Goal: Transaction & Acquisition: Purchase product/service

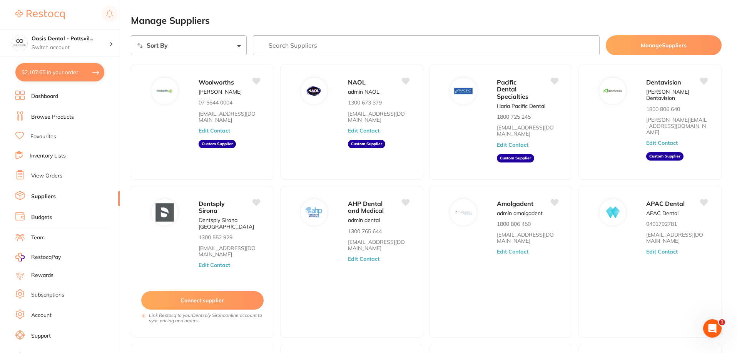
click at [49, 136] on link "Favourites" at bounding box center [43, 137] width 26 height 8
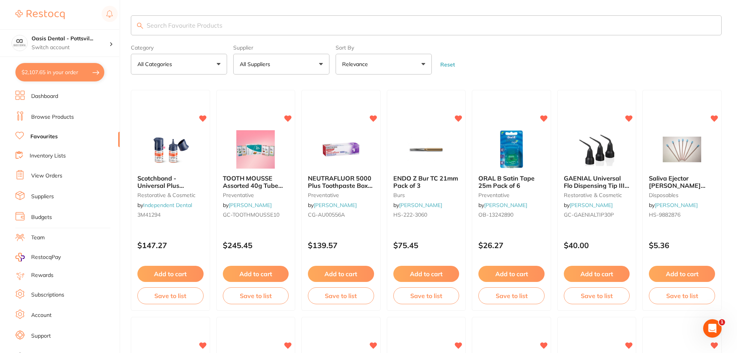
click at [164, 23] on input "search" at bounding box center [426, 25] width 590 height 20
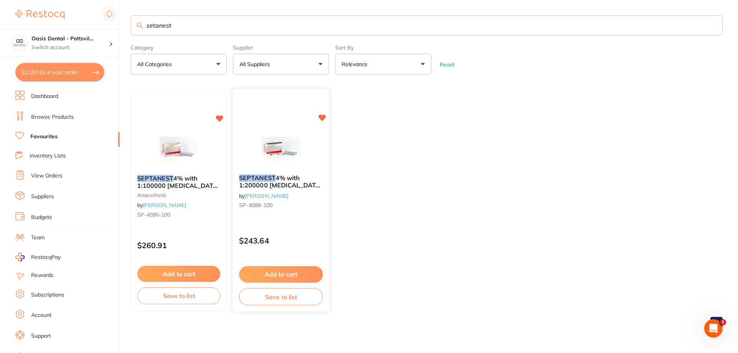
type input "setanest"
click at [292, 274] on button "Add to cart" at bounding box center [281, 275] width 84 height 17
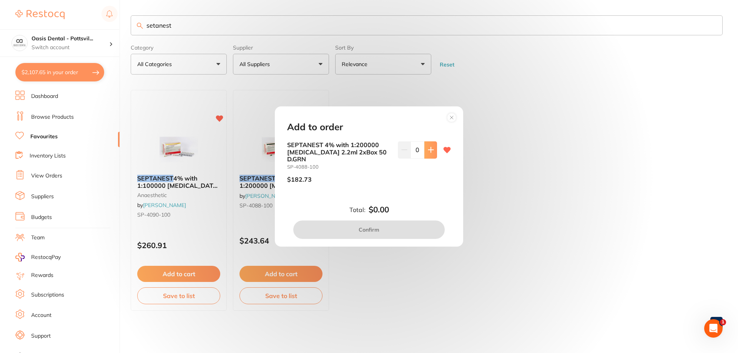
click at [431, 153] on icon at bounding box center [431, 150] width 6 height 6
type input "1"
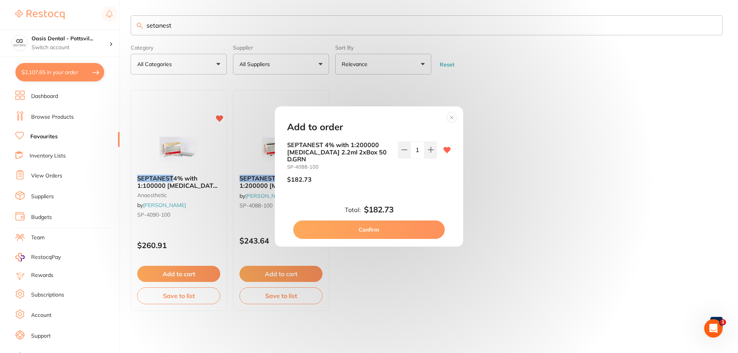
click at [367, 225] on button "Confirm" at bounding box center [369, 230] width 152 height 18
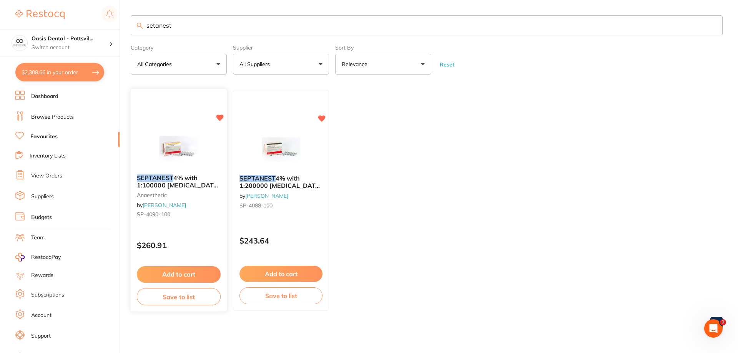
click at [182, 273] on button "Add to cart" at bounding box center [179, 275] width 84 height 17
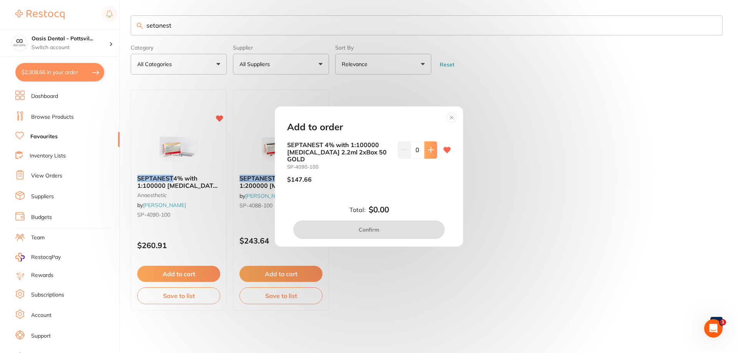
click at [431, 153] on icon at bounding box center [431, 150] width 6 height 6
type input "1"
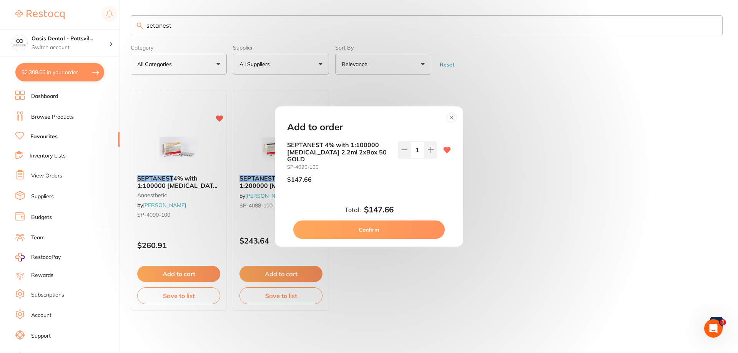
click at [364, 227] on button "Confirm" at bounding box center [369, 230] width 152 height 18
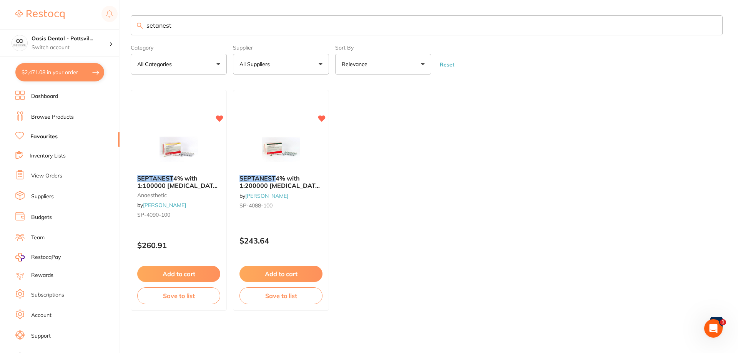
click at [58, 73] on button "$2,471.08 in your order" at bounding box center [59, 72] width 89 height 18
checkbox input "true"
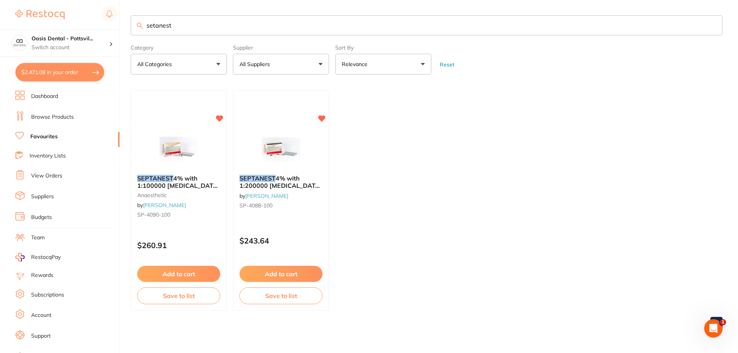
checkbox input "true"
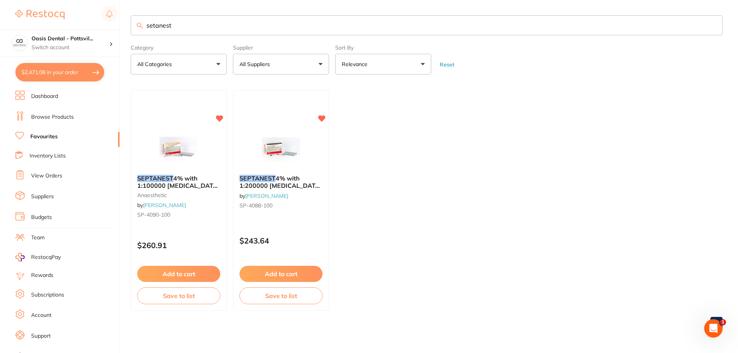
checkbox input "true"
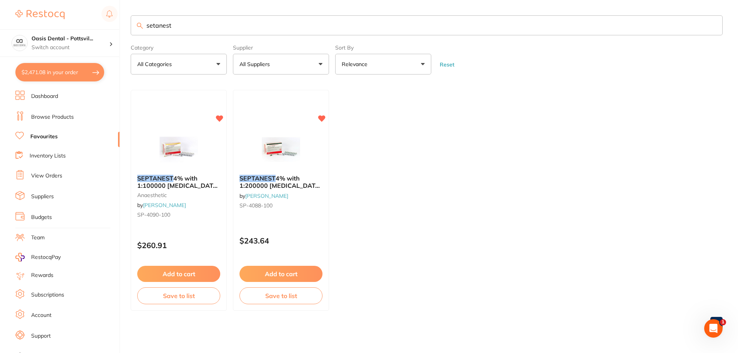
checkbox input "true"
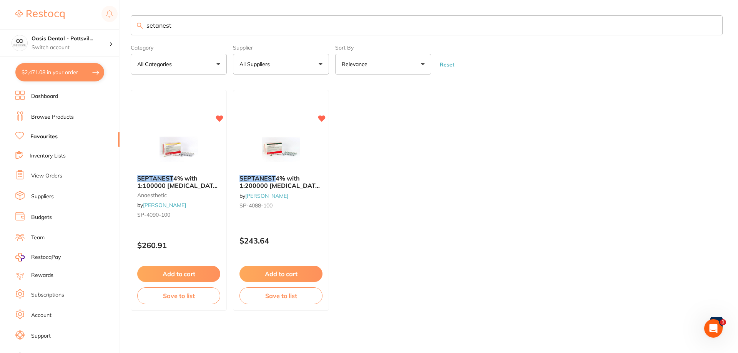
checkbox input "true"
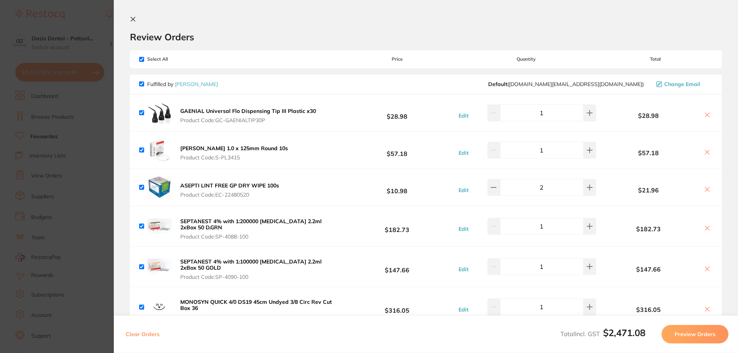
click at [132, 21] on icon at bounding box center [133, 19] width 6 height 6
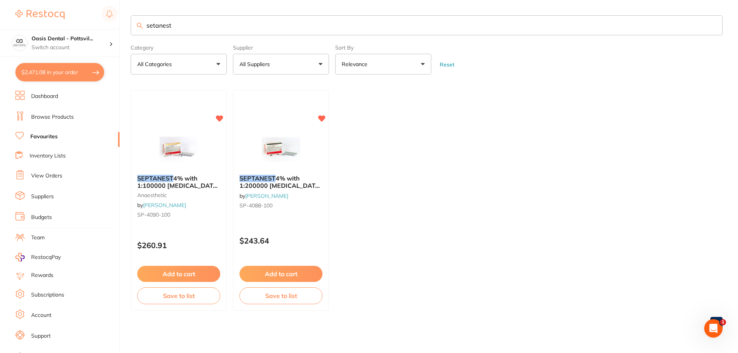
drag, startPoint x: 177, startPoint y: 28, endPoint x: 121, endPoint y: 27, distance: 55.8
click at [121, 27] on div "$2,471.08 Oasis Dental - Pottsvil... Switch account Oasis Dental - Pottsville $…" at bounding box center [369, 176] width 738 height 353
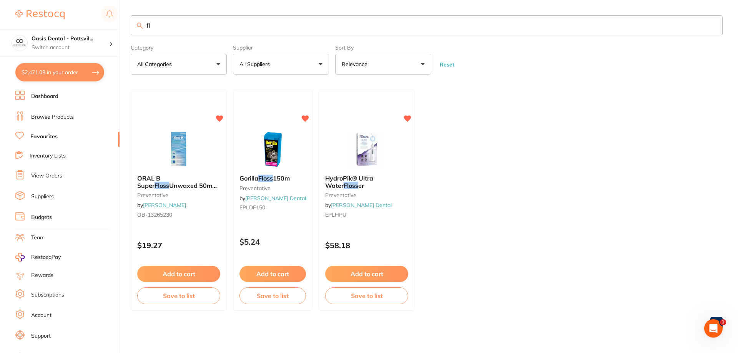
type input "f"
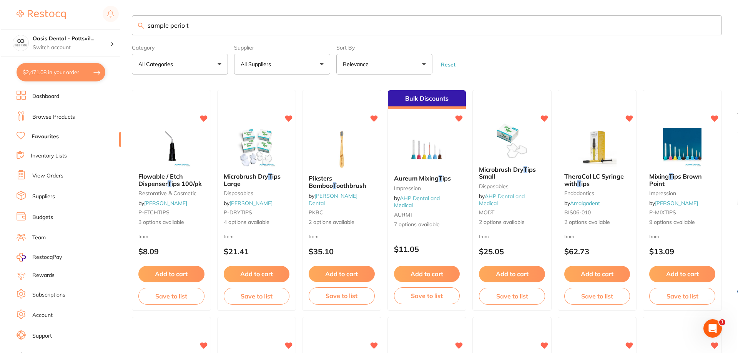
scroll to position [0, 0]
drag, startPoint x: 169, startPoint y: 25, endPoint x: 149, endPoint y: 33, distance: 21.8
click at [149, 33] on input "sample perio t" at bounding box center [426, 25] width 590 height 20
click at [170, 23] on input "perio t" at bounding box center [426, 25] width 590 height 20
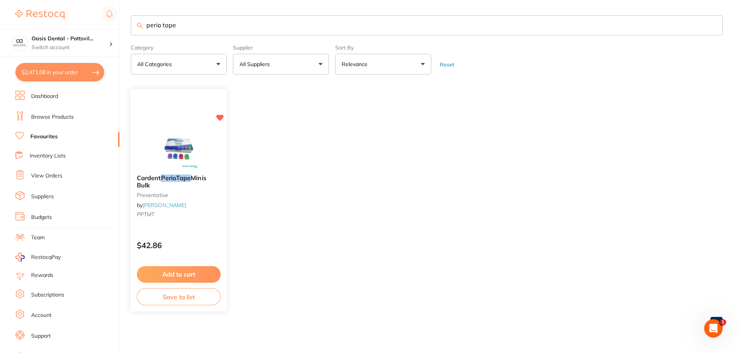
scroll to position [0, 0]
type input "perio tape"
click at [202, 211] on div "Cardent PerioTape Minis Bulk preventative by [PERSON_NAME] PPTMT" at bounding box center [179, 198] width 96 height 59
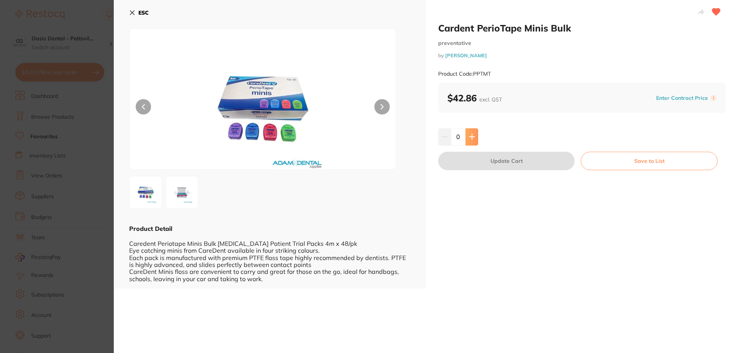
click at [471, 136] on icon at bounding box center [472, 137] width 5 height 5
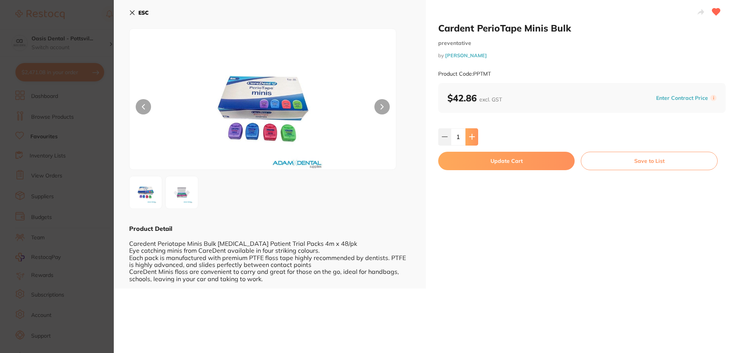
click at [471, 136] on icon at bounding box center [472, 137] width 5 height 5
type input "2"
click at [488, 163] on button "Update Cart" at bounding box center [506, 161] width 137 height 18
checkbox input "false"
